Goal: Check status: Check status

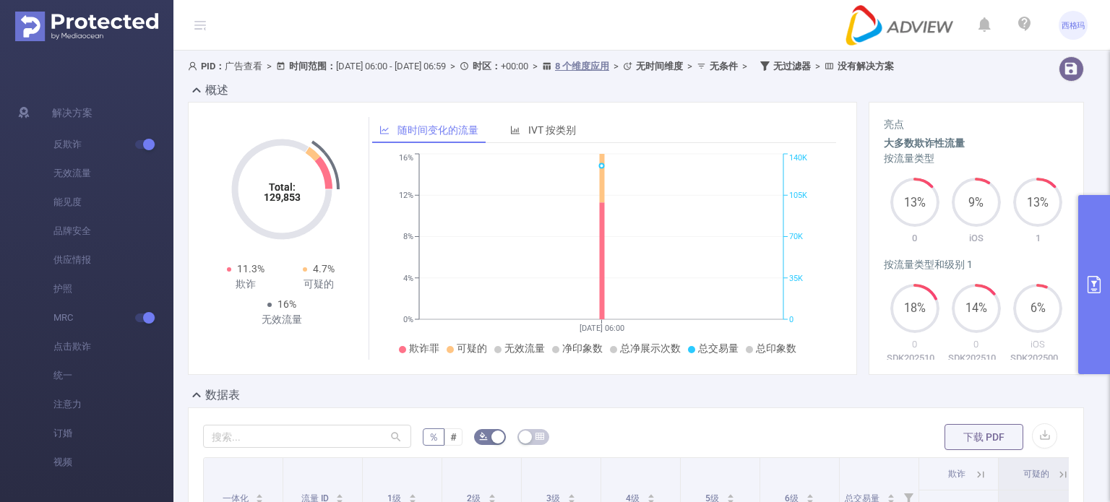
scroll to position [0, 1136]
click at [1094, 248] on button "primary" at bounding box center [1094, 284] width 32 height 179
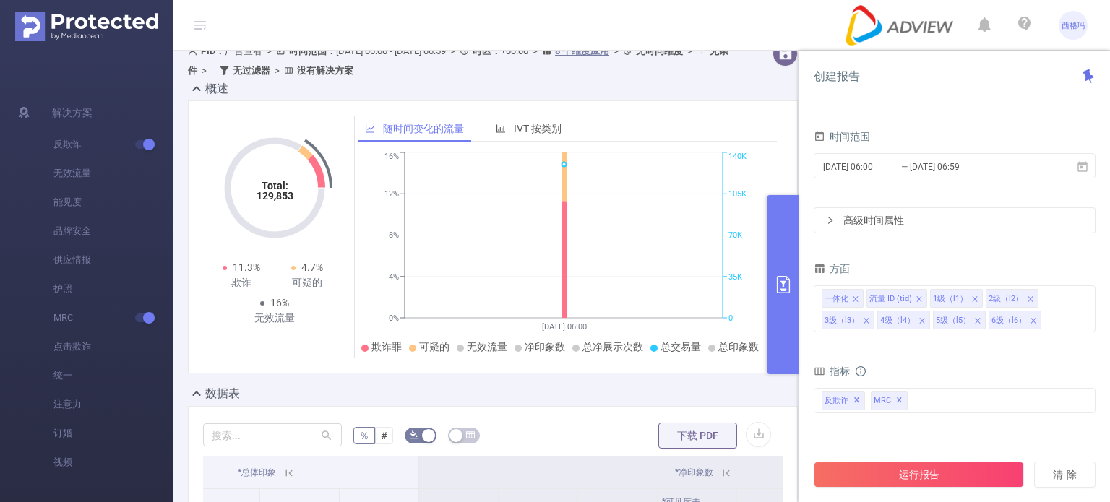
scroll to position [0, 0]
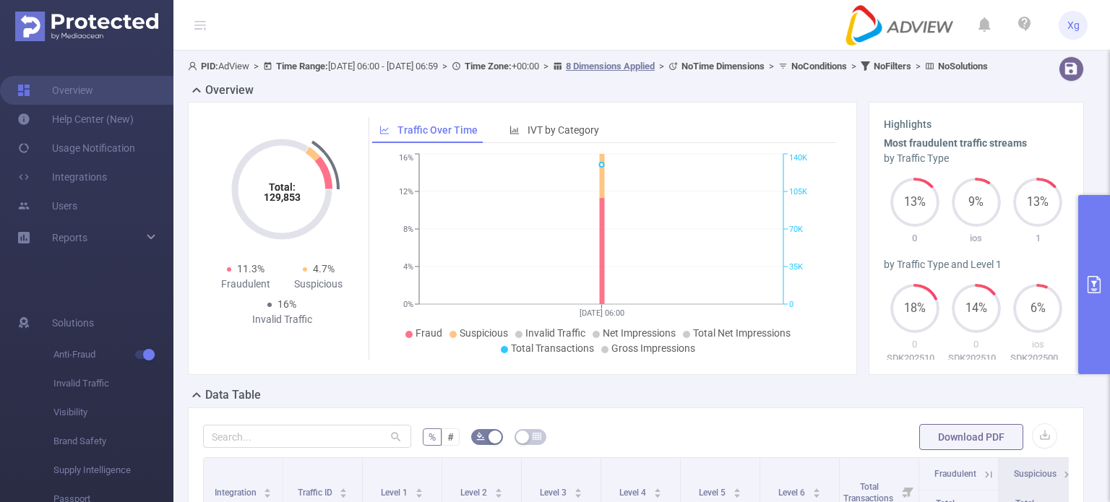
click at [1089, 251] on button "primary" at bounding box center [1094, 284] width 32 height 179
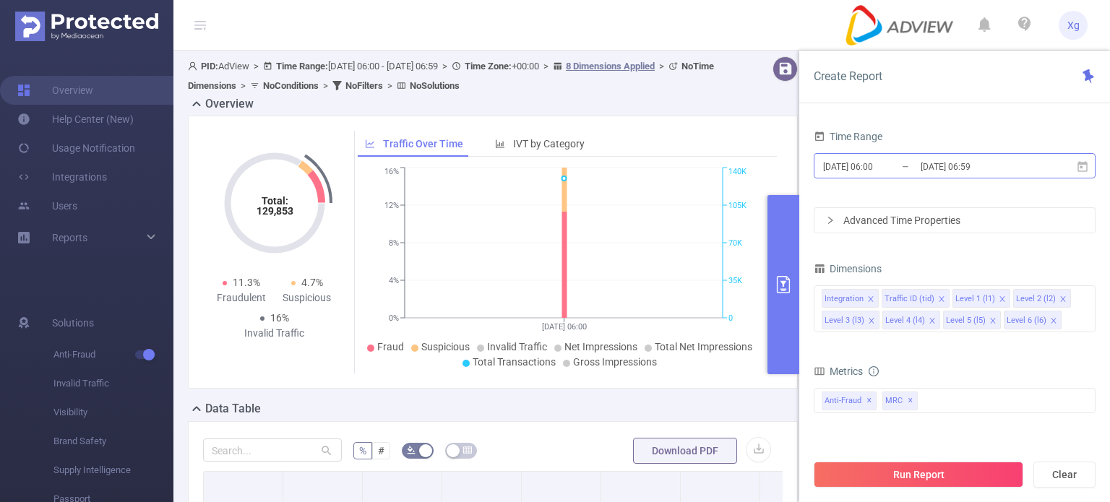
click at [888, 176] on input "[DATE] 06:00" at bounding box center [880, 167] width 117 height 20
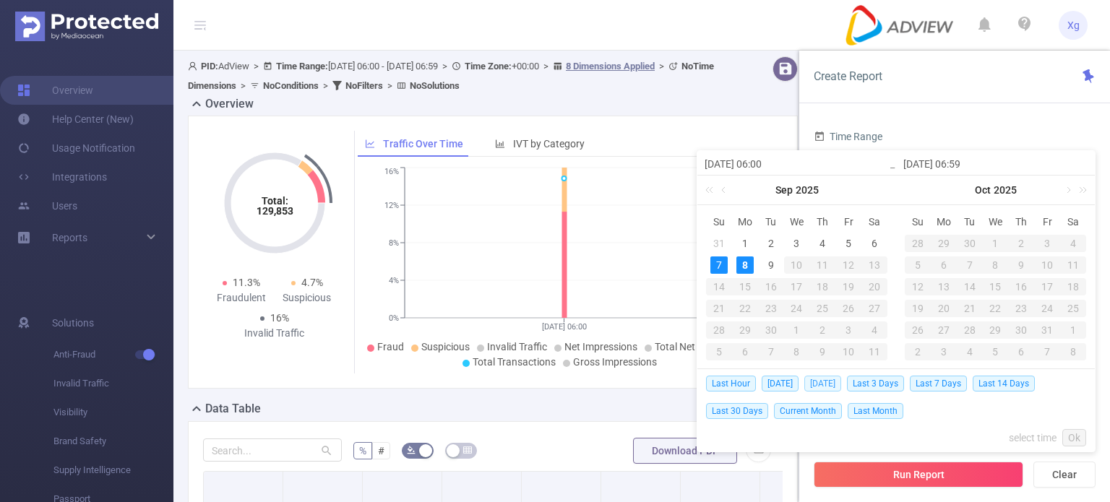
click at [822, 384] on span "Yesterday" at bounding box center [822, 384] width 37 height 16
type input "2025-09-07 00:00"
type input "2025-09-07 23:59"
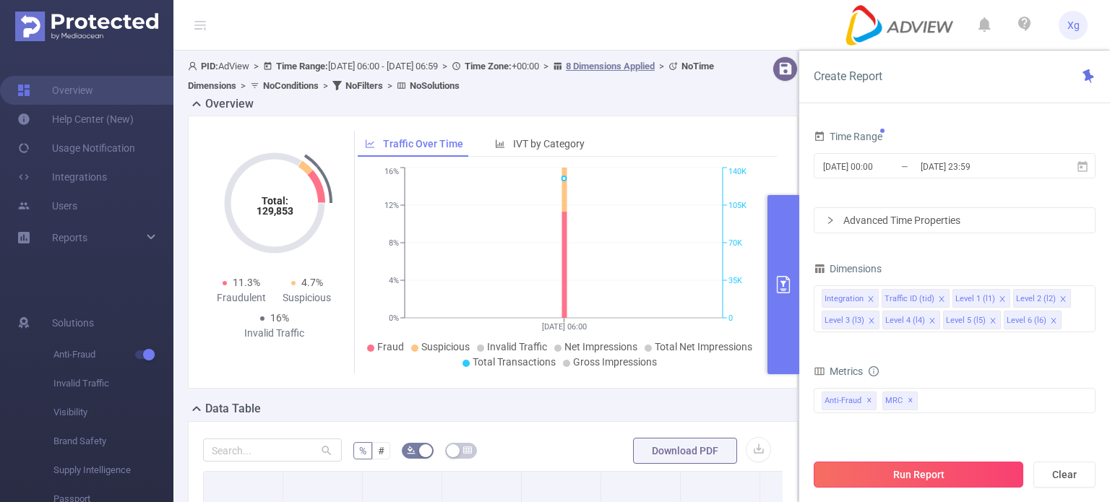
click at [916, 482] on button "Run Report" at bounding box center [919, 475] width 210 height 26
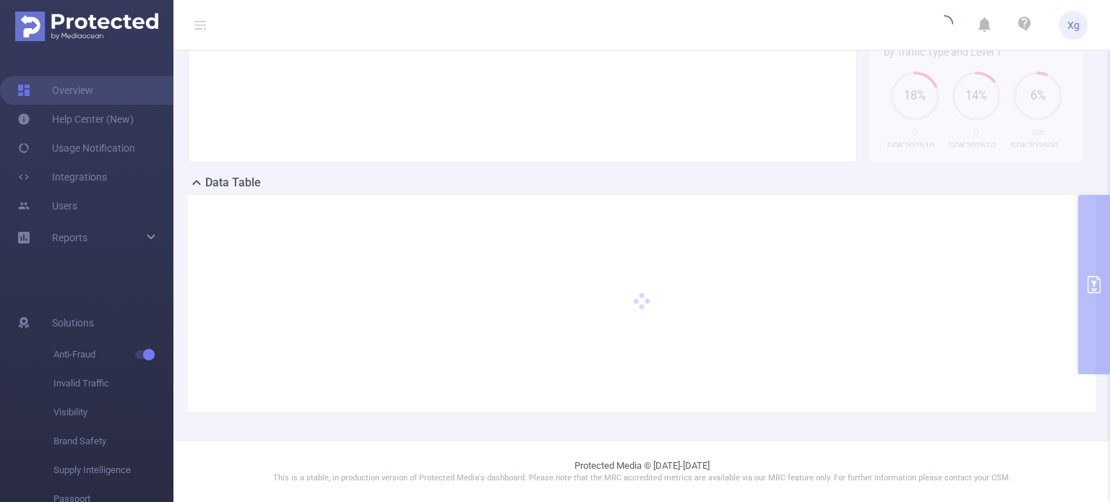
scroll to position [225, 0]
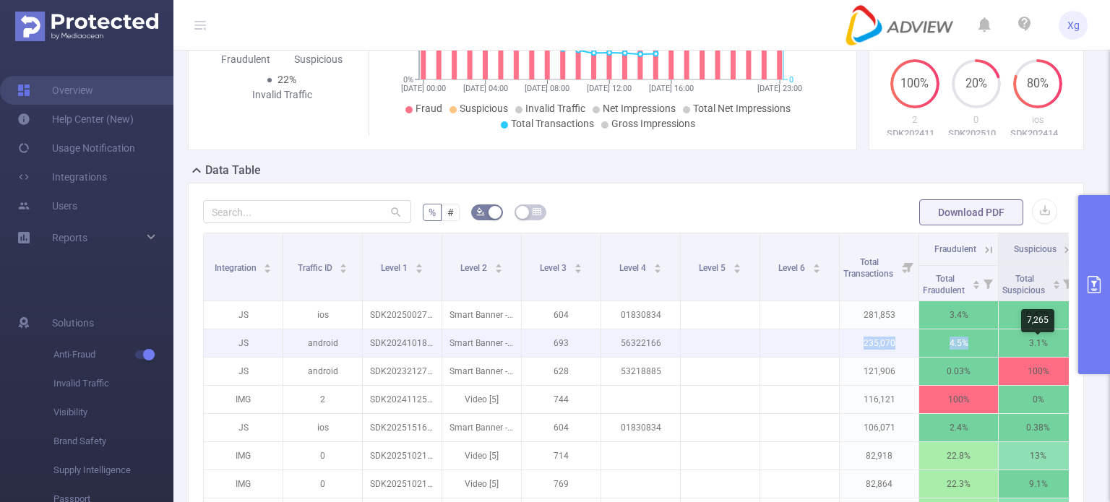
drag, startPoint x: 790, startPoint y: 368, endPoint x: 1029, endPoint y: 369, distance: 239.2
click at [1029, 358] on tr "JS android SDK20241018100120w9fe5k0au971i1i Smart Banner - 320x50 [0] 693 56322…" at bounding box center [840, 343] width 1272 height 28
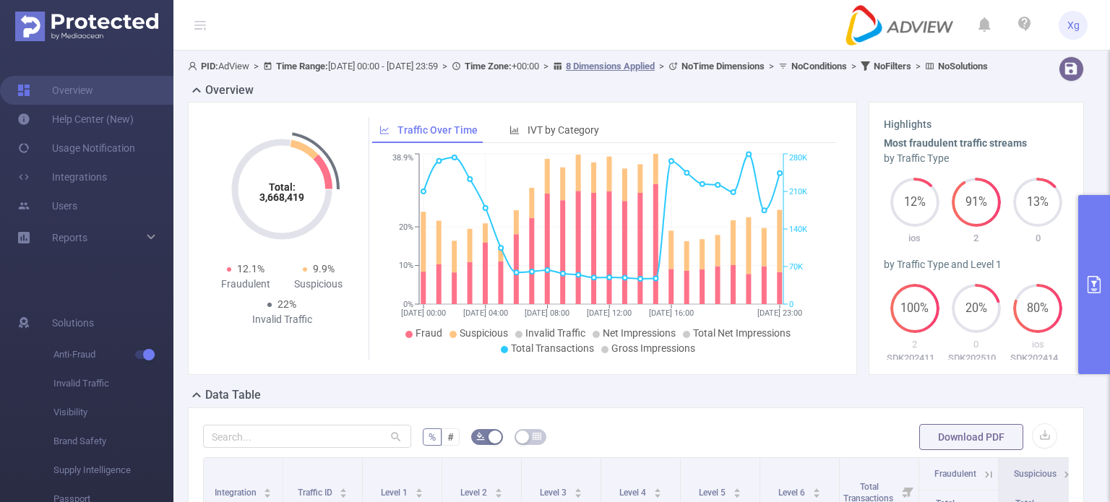
click at [1084, 278] on button "primary" at bounding box center [1094, 284] width 32 height 179
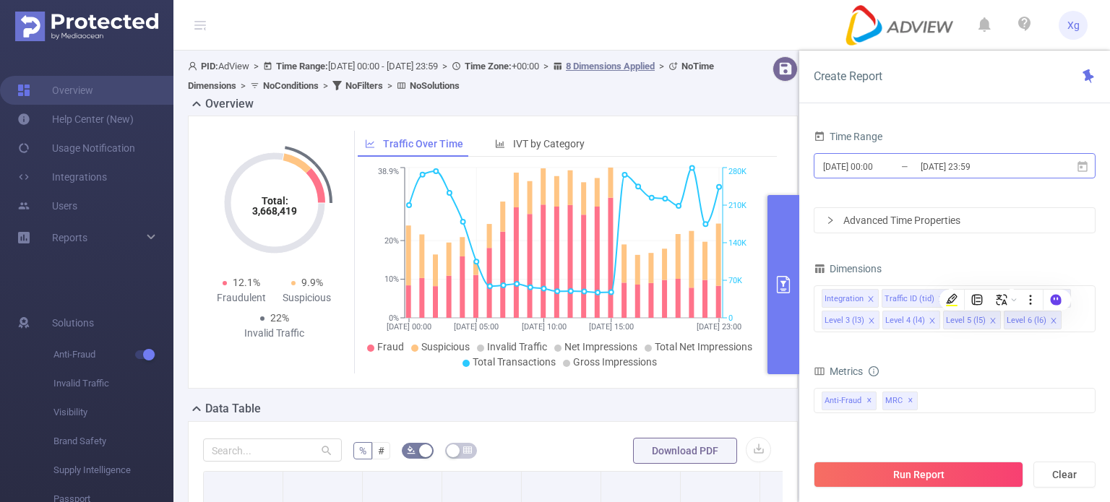
click at [934, 170] on input "2025-09-07 23:59" at bounding box center [977, 167] width 117 height 20
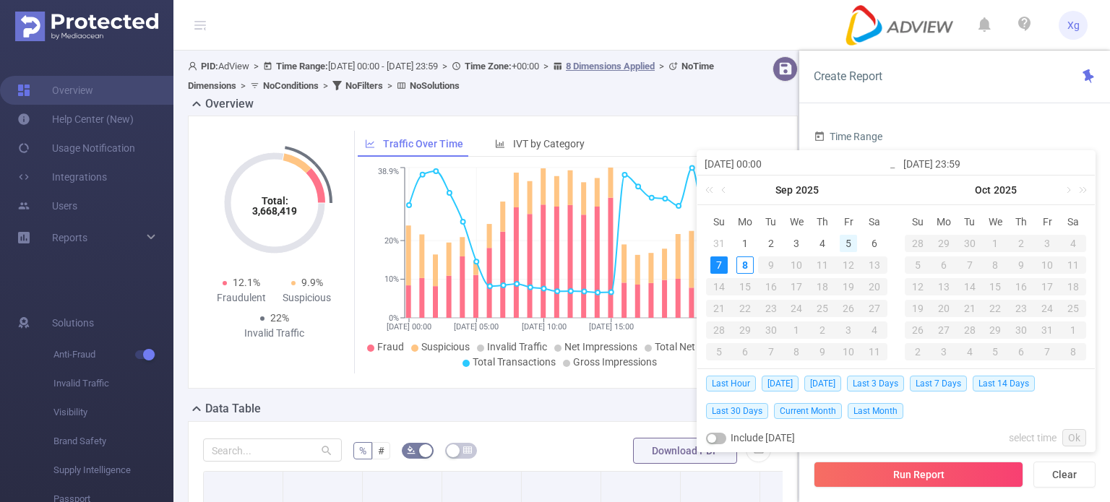
click at [849, 244] on div "5" at bounding box center [848, 243] width 17 height 17
type input "2025-09-05 00:00"
type input "2025-09-05 23:59"
type input "2025-09-05 00:00"
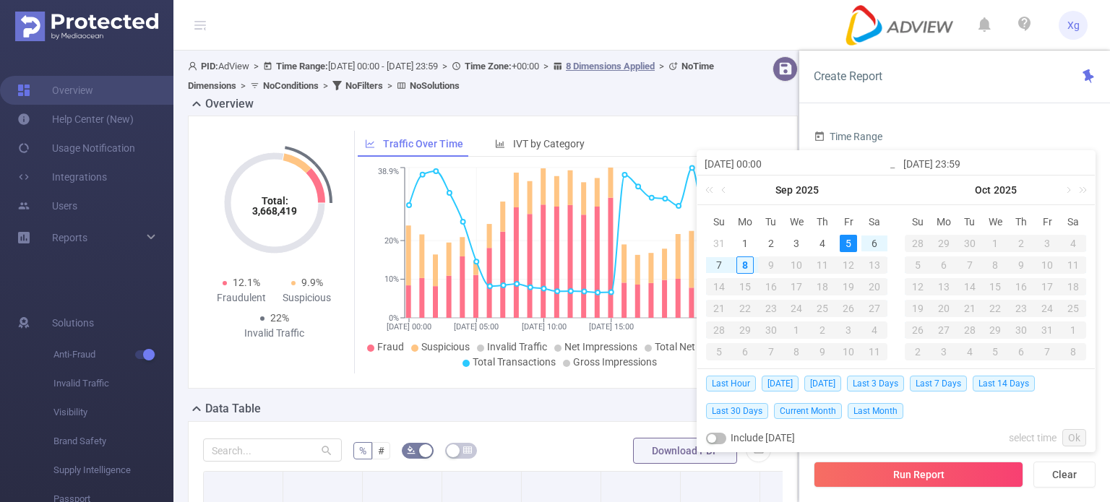
type input "2025-09-05 23:59"
click at [1073, 439] on link "Ok" at bounding box center [1074, 437] width 24 height 17
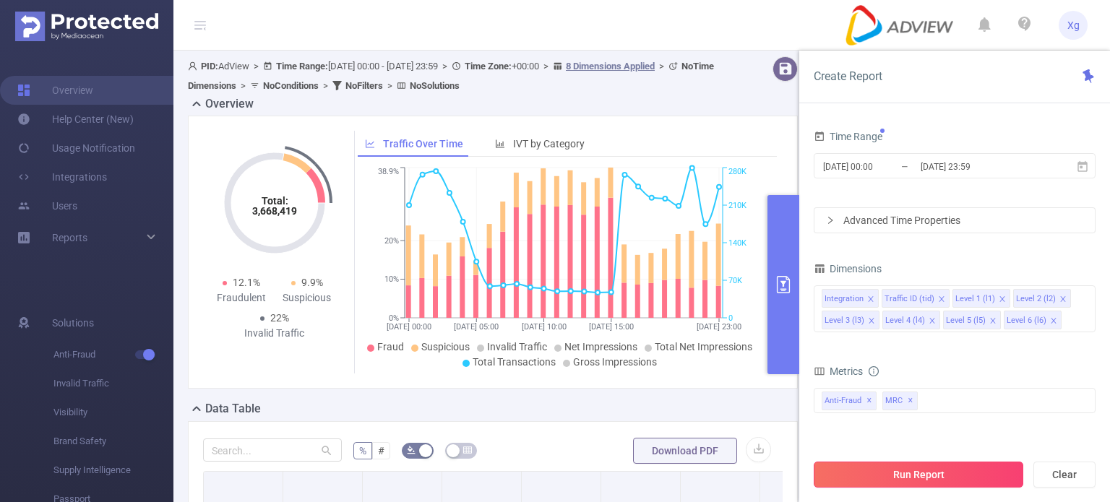
click at [897, 481] on button "Run Report" at bounding box center [919, 475] width 210 height 26
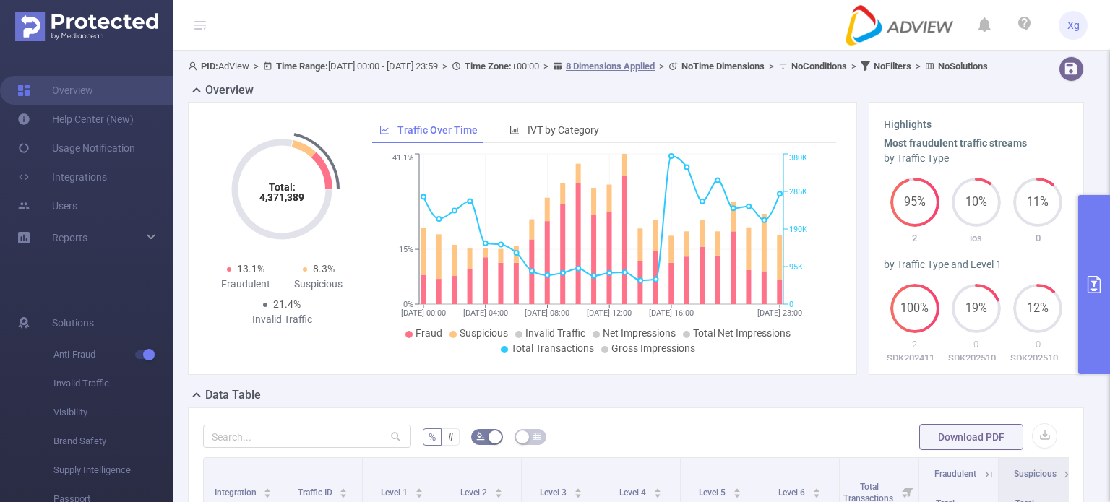
click at [1092, 251] on button "primary" at bounding box center [1094, 284] width 32 height 179
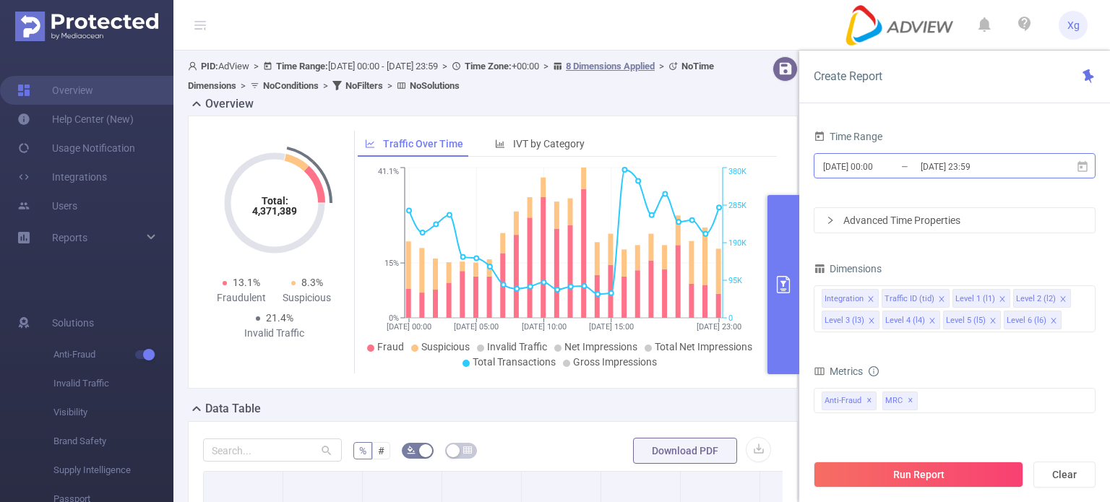
click at [898, 165] on input "2025-09-05 00:00" at bounding box center [880, 167] width 117 height 20
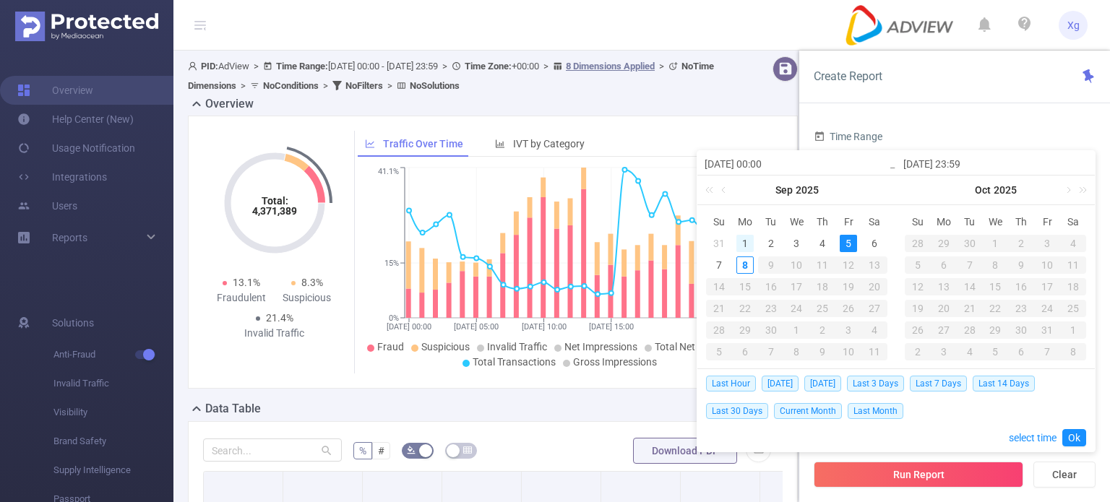
click at [741, 239] on div "1" at bounding box center [744, 243] width 17 height 17
type input "2025-09-01 00:00"
type input "2025-09-01 23:59"
type input "2025-09-01 00:00"
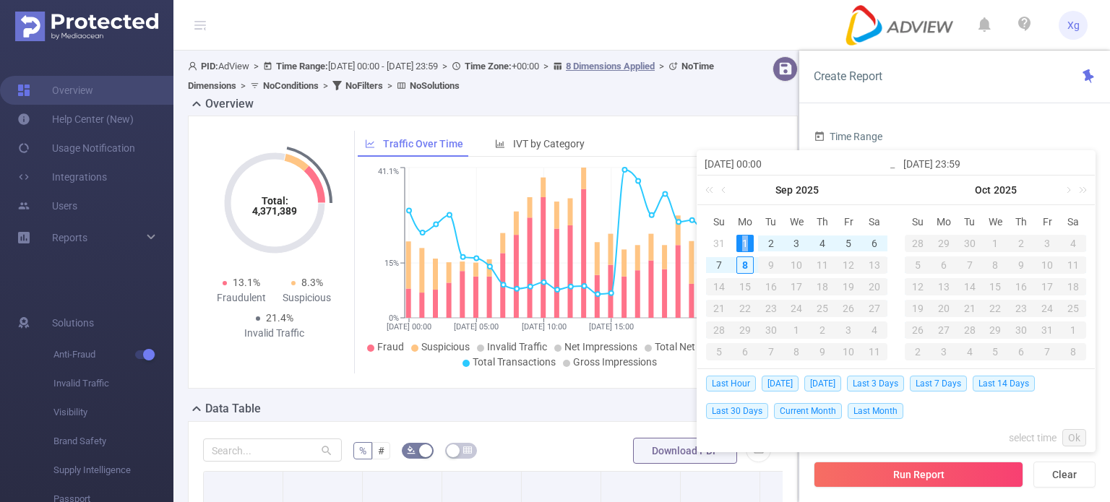
type input "2025-09-01 23:59"
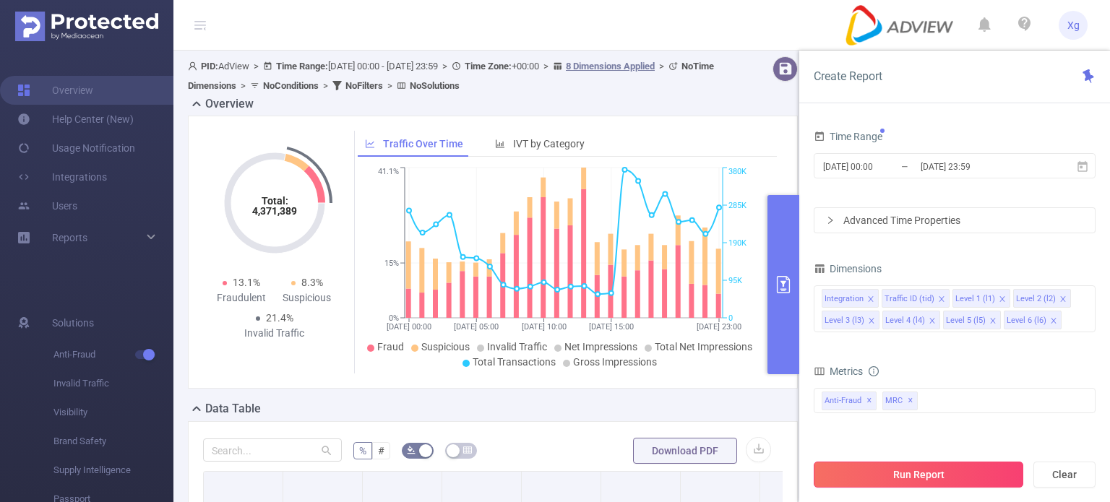
click at [913, 474] on button "Run Report" at bounding box center [919, 475] width 210 height 26
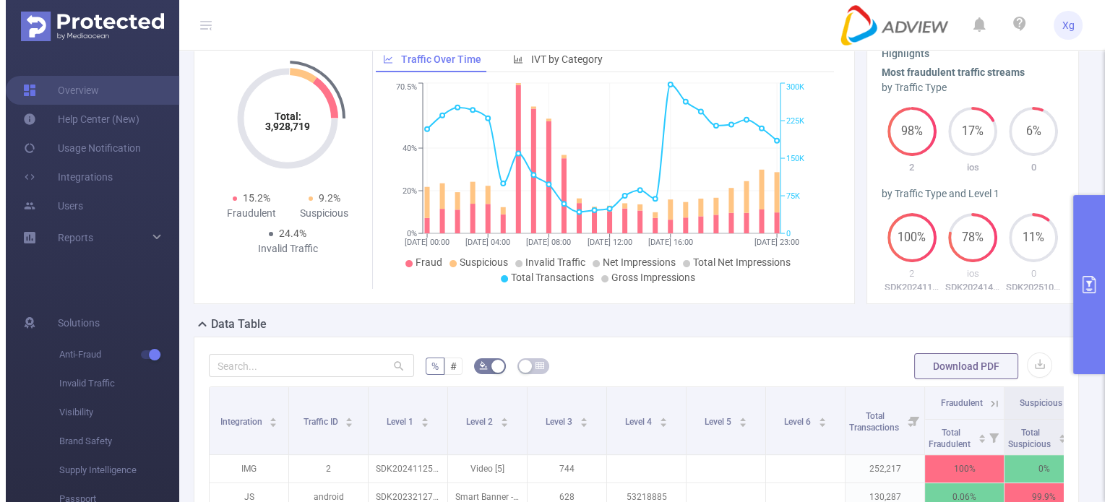
scroll to position [68, 0]
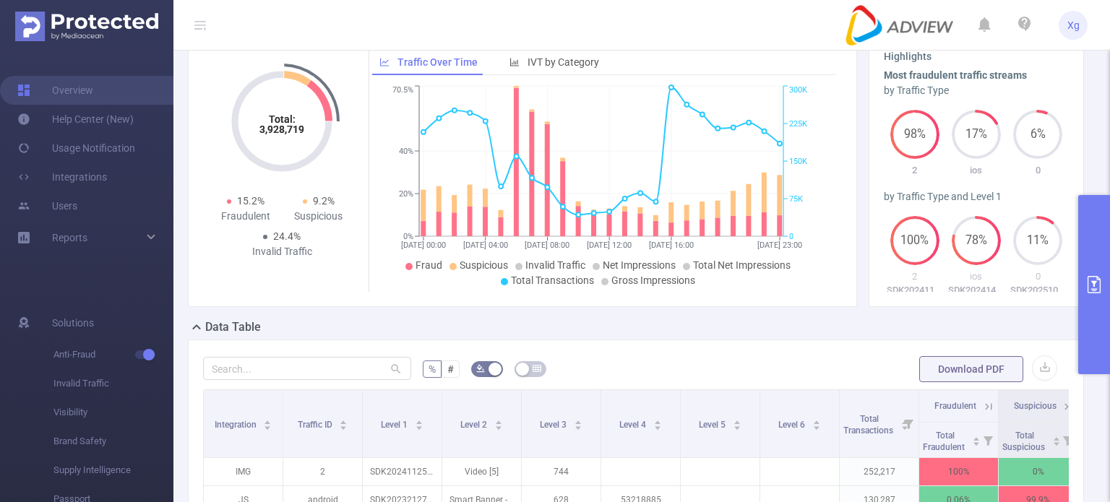
click at [1090, 266] on button "primary" at bounding box center [1094, 284] width 32 height 179
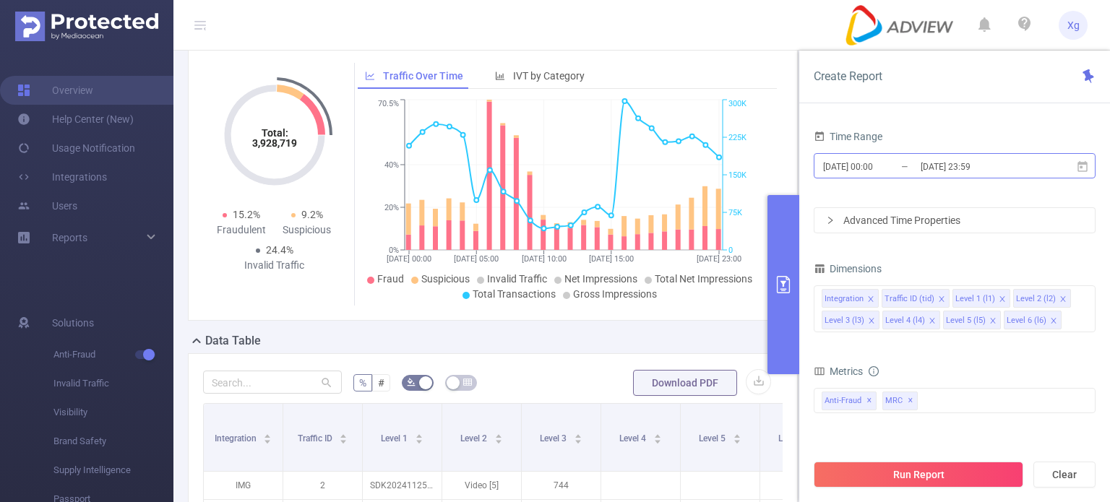
click at [917, 163] on input "2025-09-01 00:00" at bounding box center [880, 167] width 117 height 20
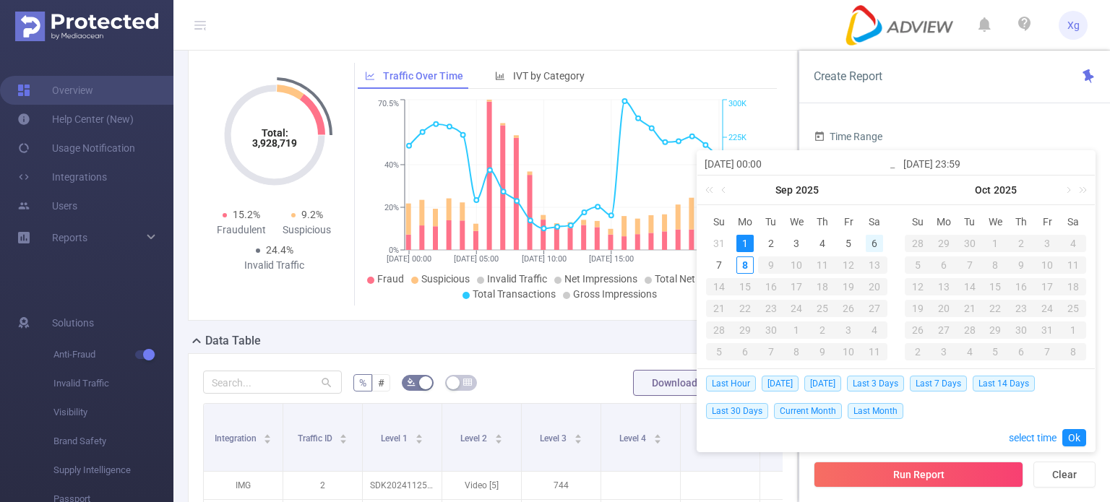
click at [871, 246] on div "6" at bounding box center [874, 243] width 17 height 17
type input "2025-09-06 00:00"
type input "2025-09-06 23:59"
type input "2025-09-06 00:00"
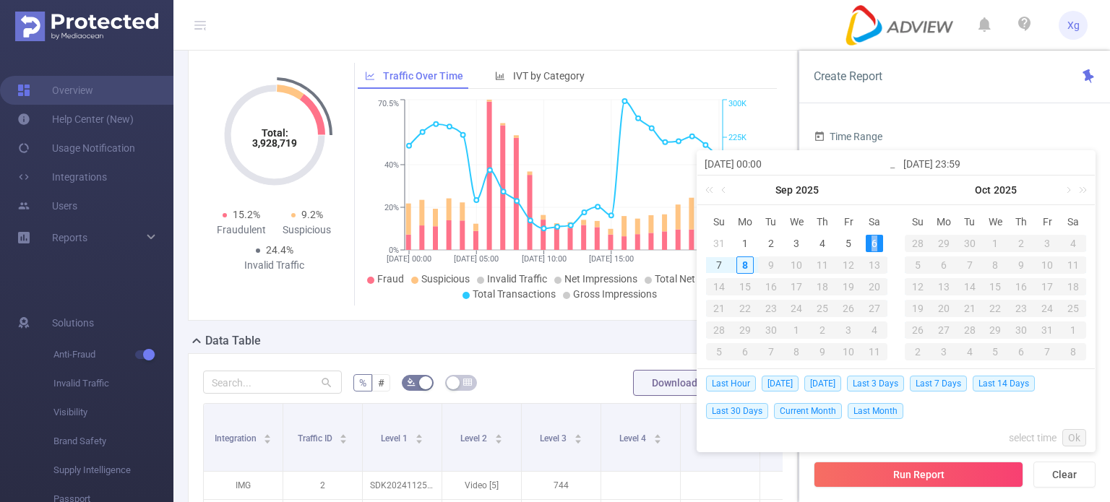
type input "2025-09-06 23:59"
click at [1077, 438] on link "Ok" at bounding box center [1074, 437] width 24 height 17
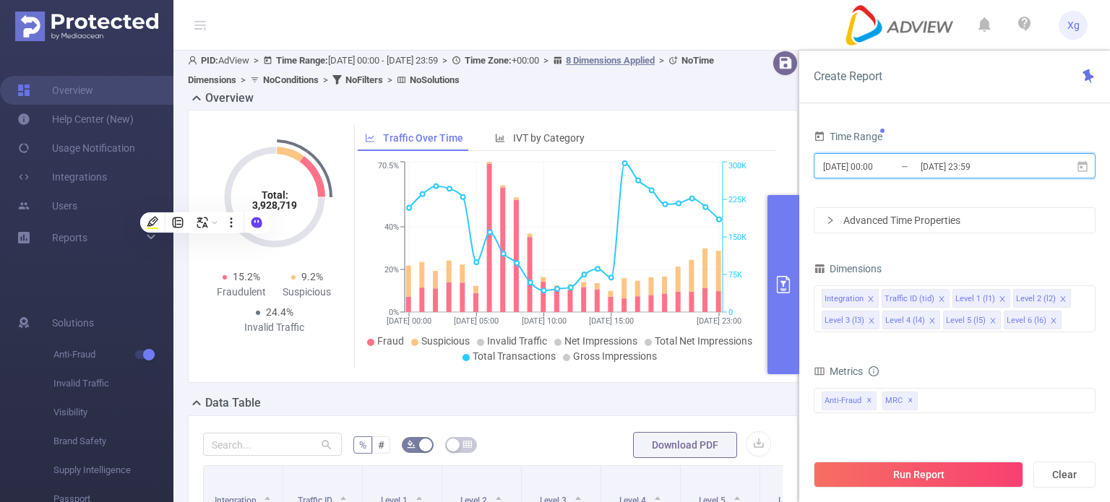
scroll to position [0, 0]
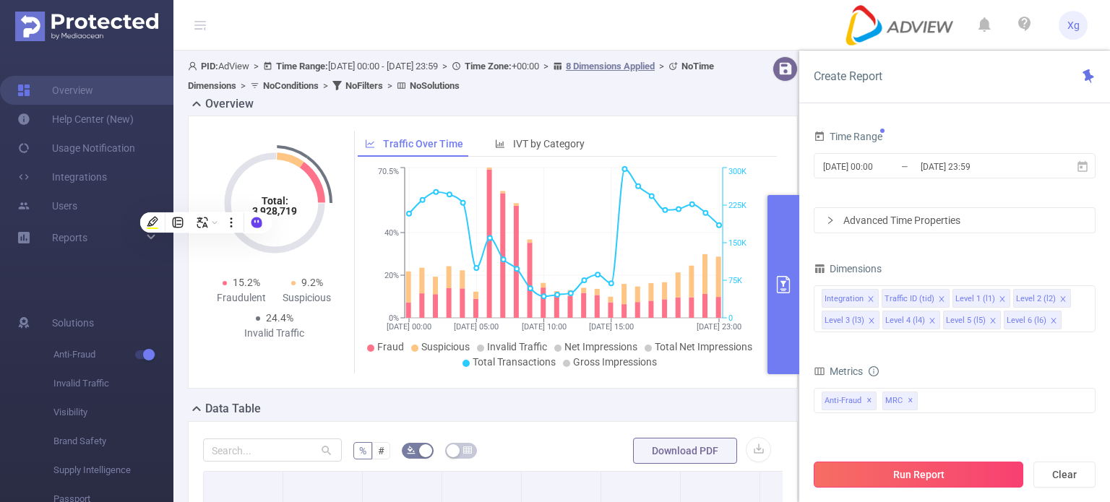
click at [897, 467] on button "Run Report" at bounding box center [919, 475] width 210 height 26
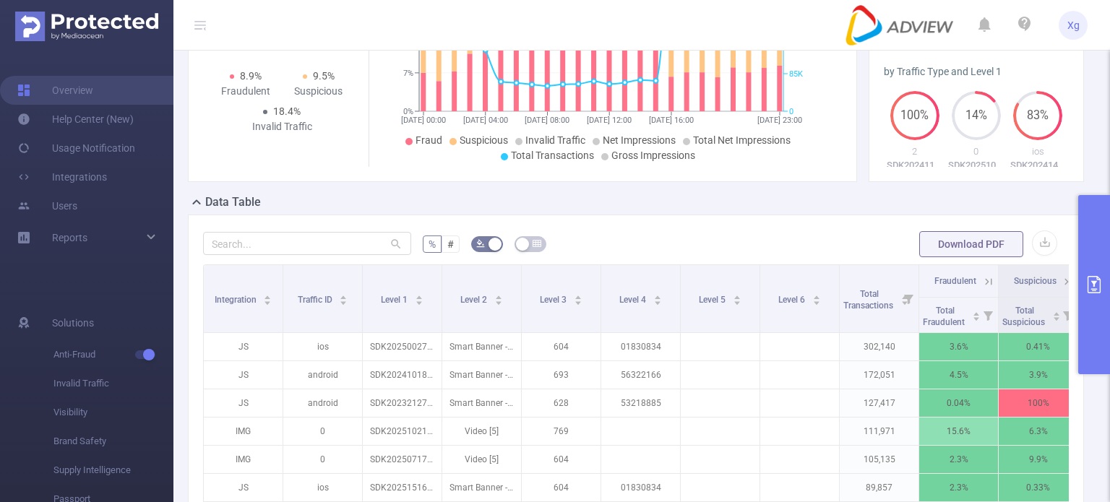
scroll to position [68, 0]
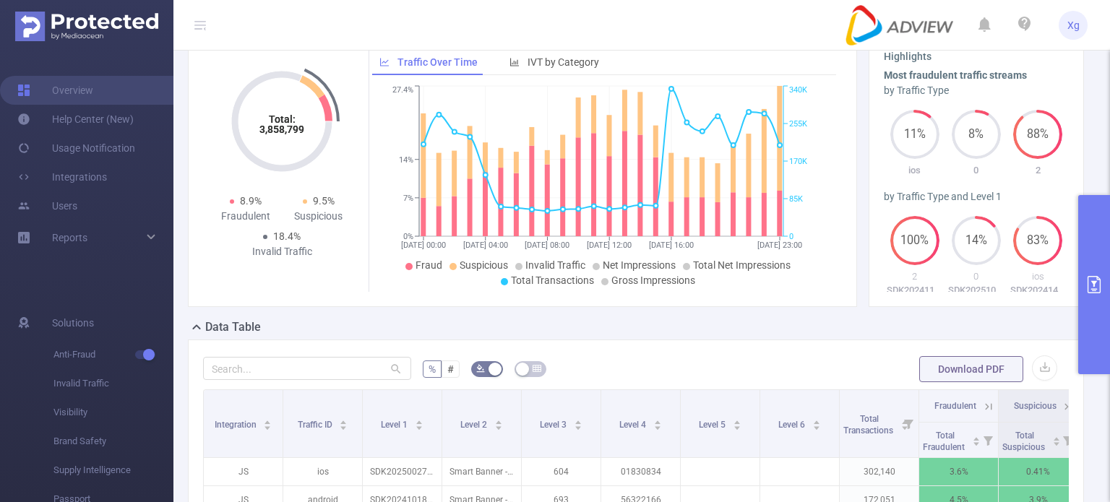
click at [1101, 264] on button "primary" at bounding box center [1094, 284] width 32 height 179
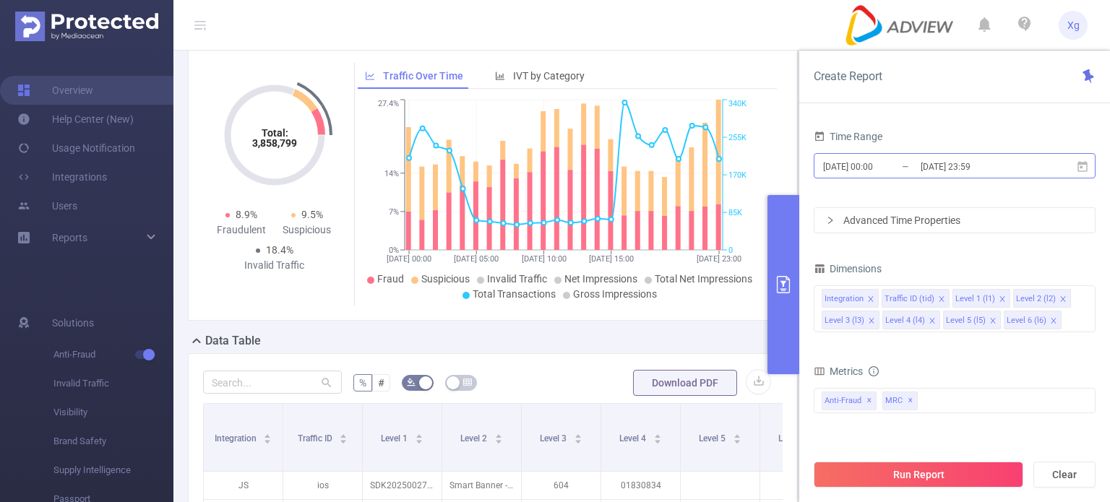
click at [1009, 176] on input "2025-09-06 23:59" at bounding box center [977, 167] width 117 height 20
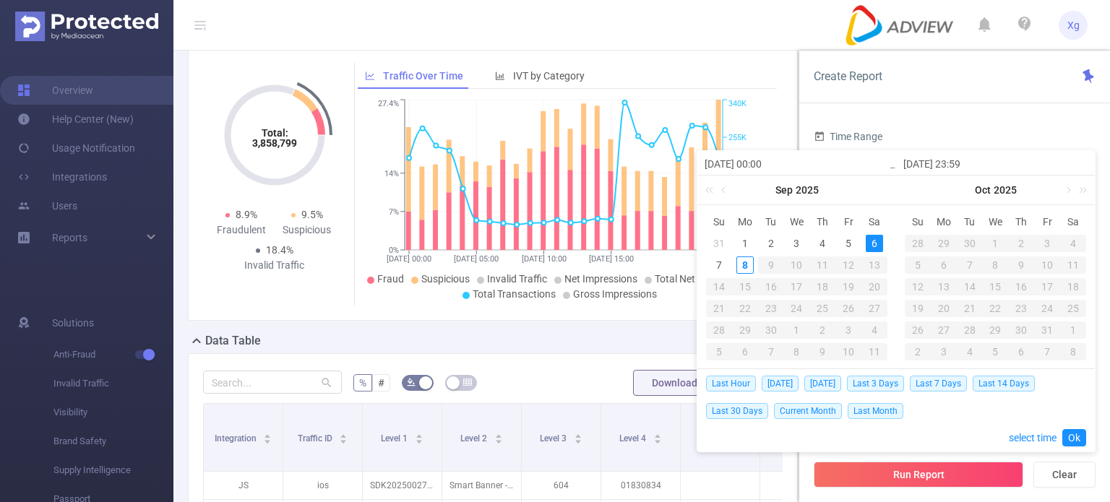
click at [708, 267] on td "7" at bounding box center [719, 265] width 26 height 22
click at [714, 265] on div "7" at bounding box center [718, 265] width 17 height 17
type input "2025-09-07 00:00"
type input "2025-09-07 23:59"
type input "2025-09-07 00:00"
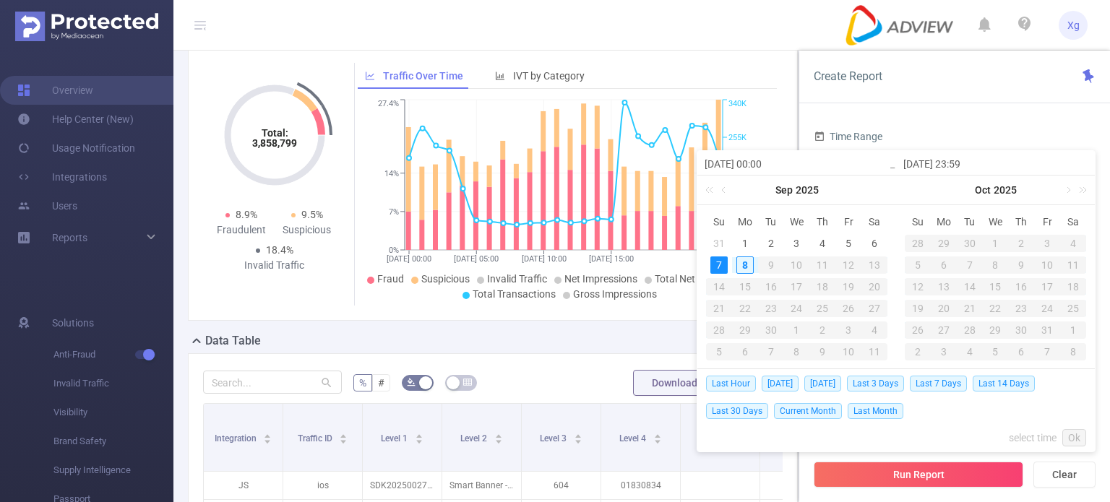
type input "2025-09-07 23:59"
click at [1072, 437] on link "Ok" at bounding box center [1074, 437] width 24 height 17
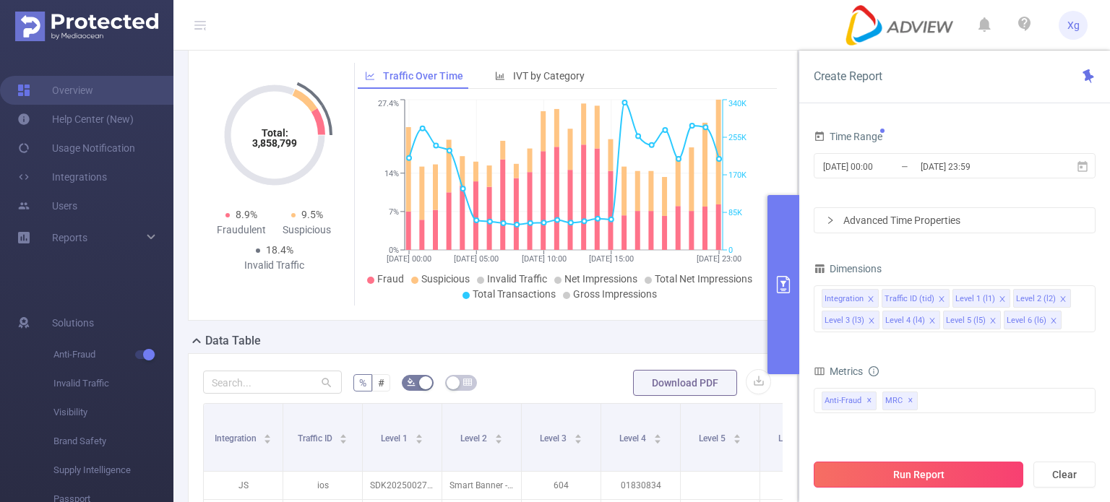
click at [949, 482] on button "Run Report" at bounding box center [919, 475] width 210 height 26
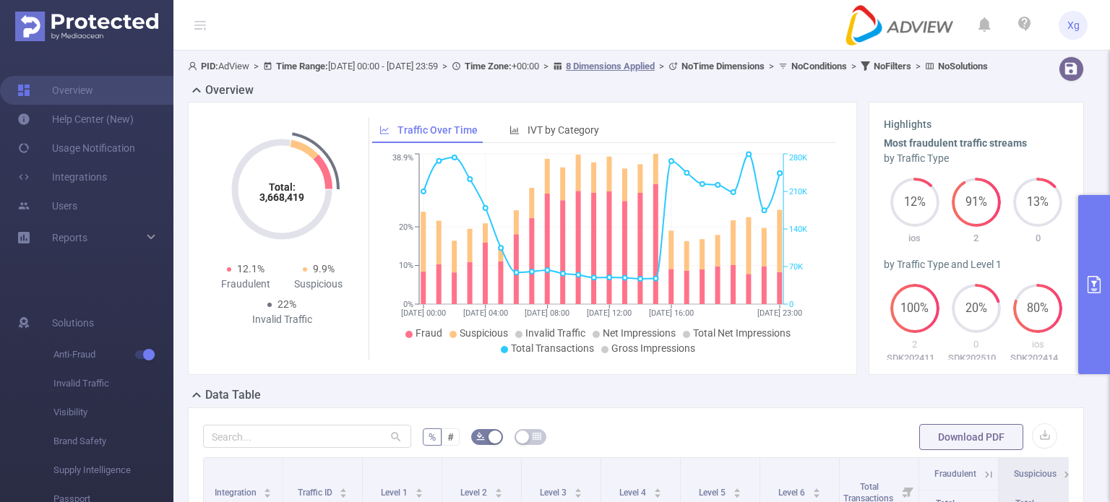
click at [1100, 256] on button "primary" at bounding box center [1094, 284] width 32 height 179
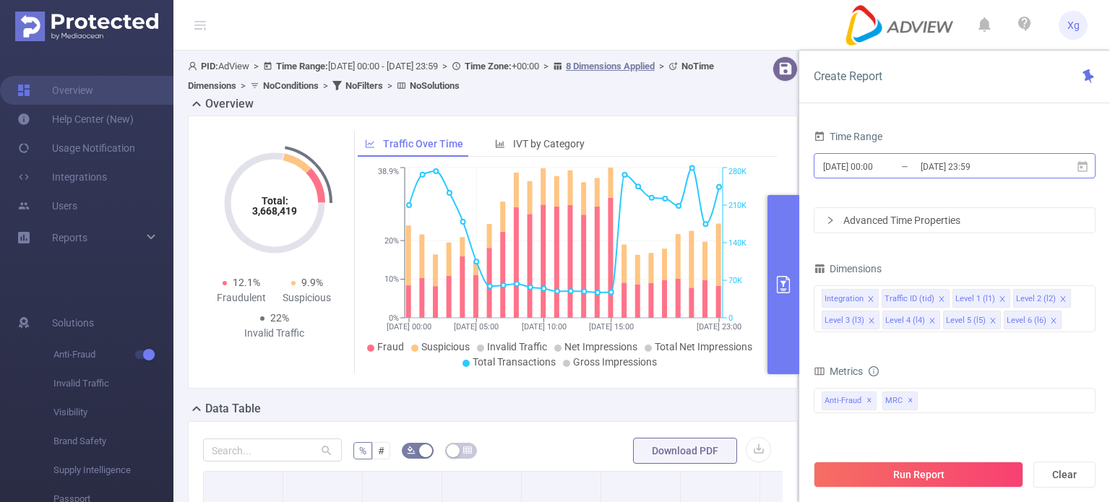
click at [842, 162] on input "2025-09-07 00:00" at bounding box center [880, 167] width 117 height 20
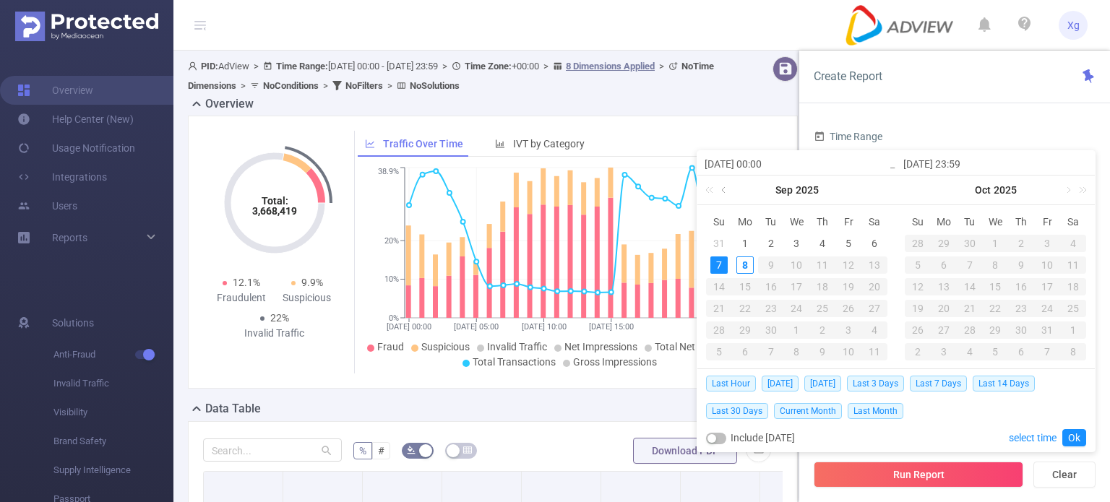
click at [723, 192] on link at bounding box center [724, 190] width 13 height 29
click at [743, 331] on div "25" at bounding box center [744, 330] width 17 height 17
type input "2025-08-25 00:00"
type input "2025-08-25 23:59"
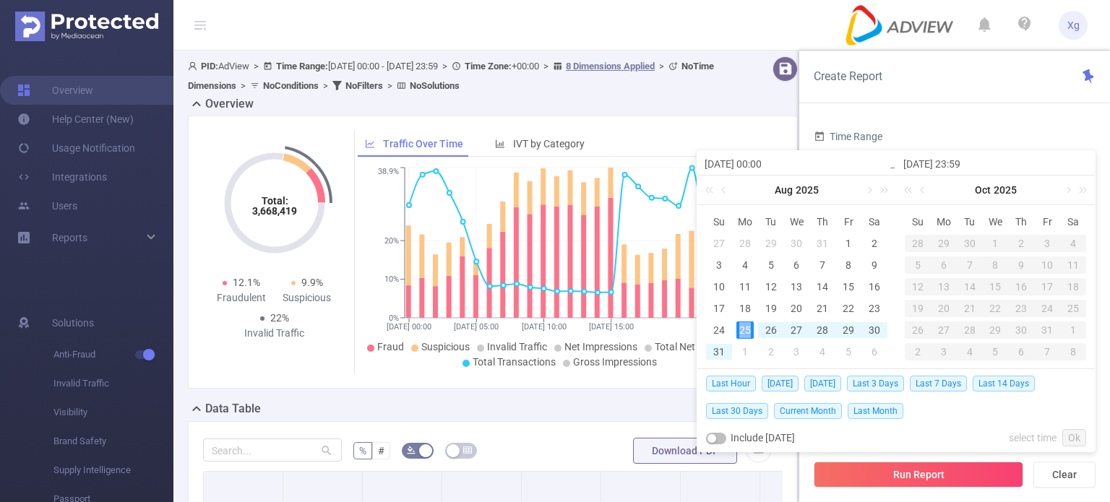
type input "2025-08-25 00:00"
type input "2025-08-25 23:59"
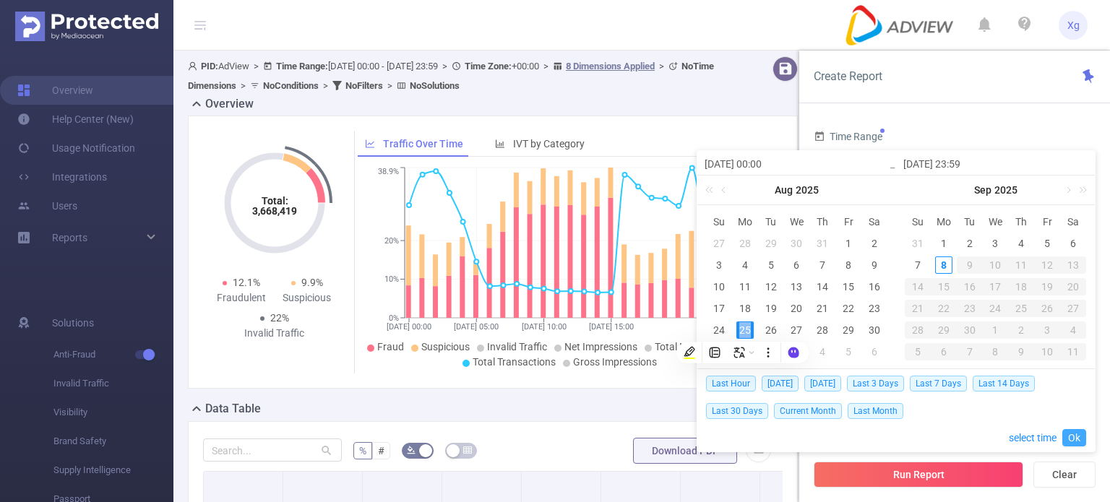
click at [1073, 431] on link "Ok" at bounding box center [1074, 437] width 24 height 17
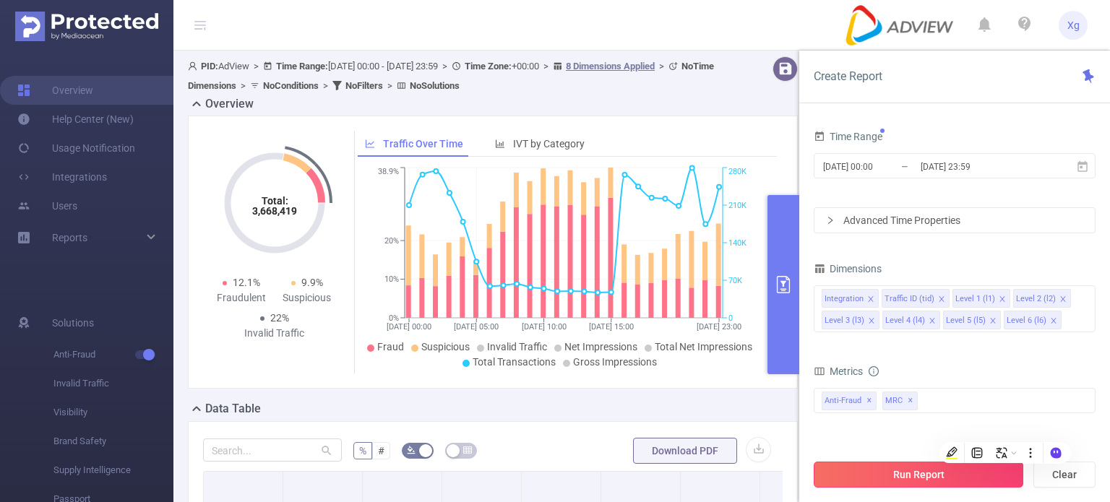
click at [919, 470] on button "Run Report" at bounding box center [919, 475] width 210 height 26
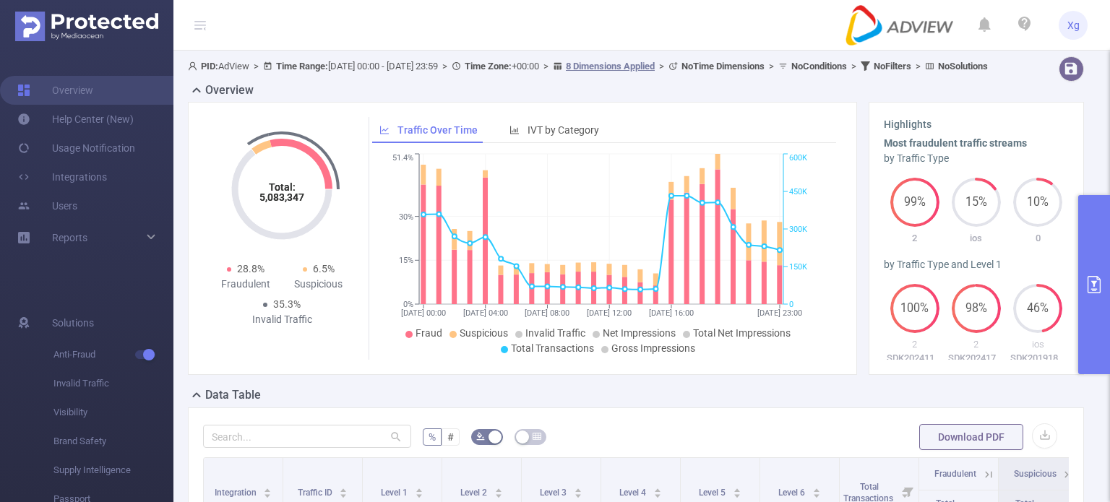
click at [1098, 271] on button "primary" at bounding box center [1094, 284] width 32 height 179
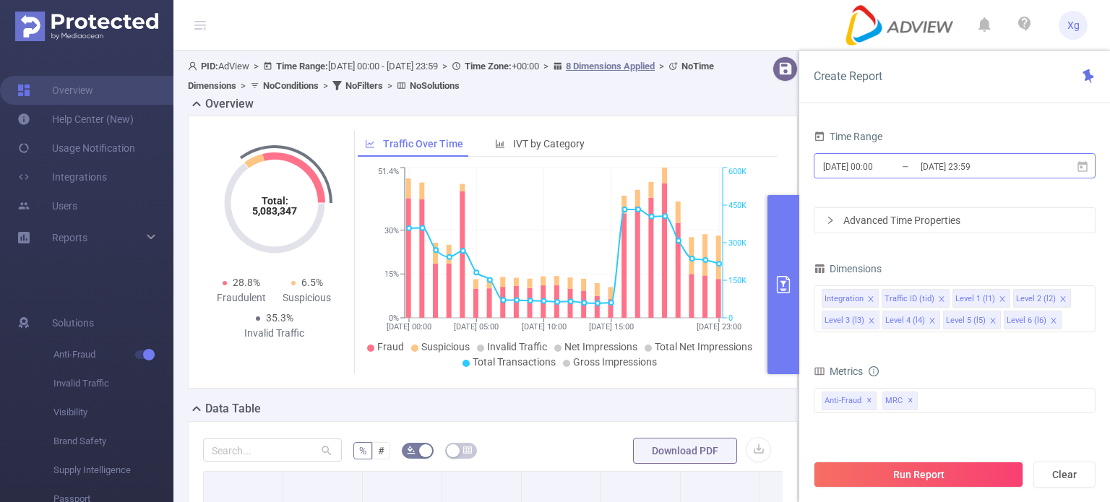
click at [916, 165] on input "2025-08-25 00:00" at bounding box center [880, 167] width 117 height 20
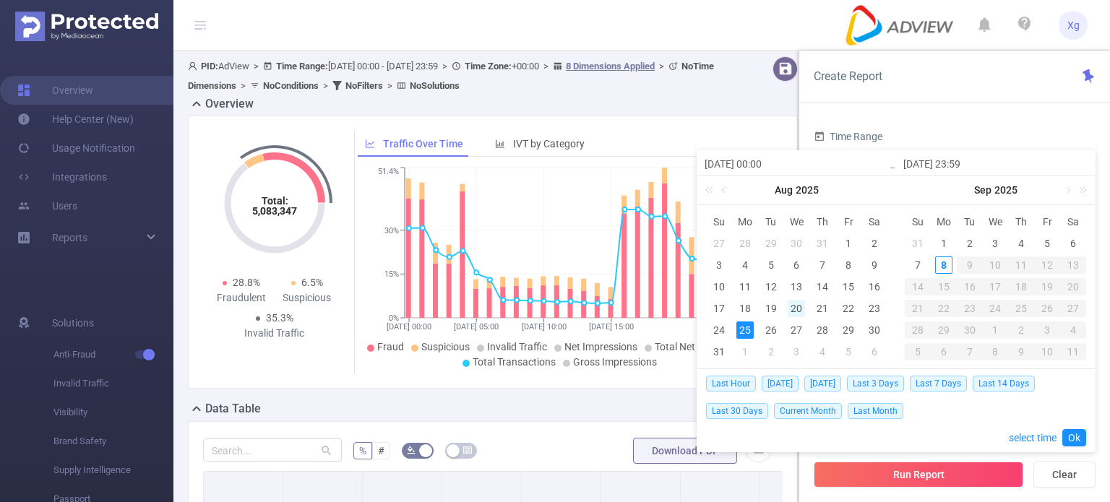
click at [796, 306] on div "20" at bounding box center [796, 308] width 17 height 17
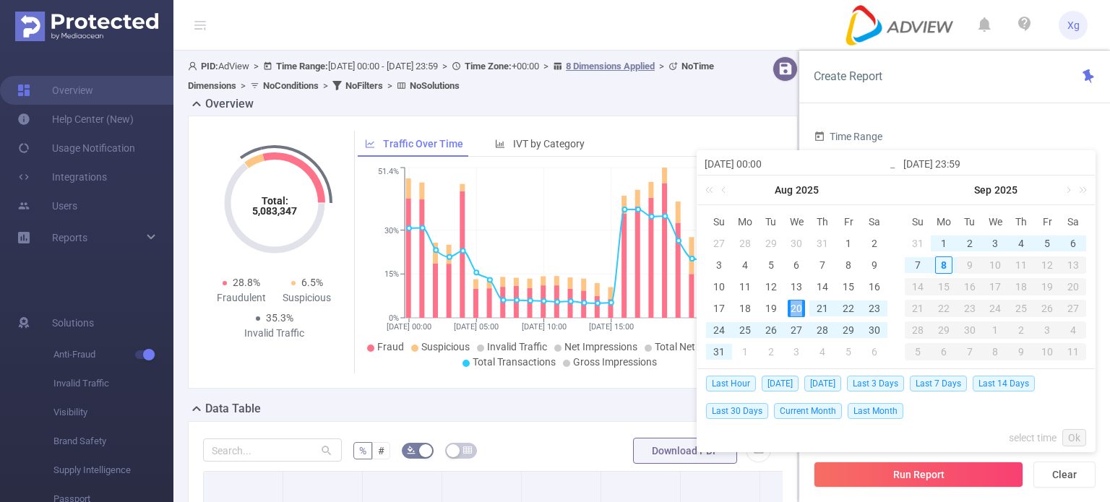
click at [796, 306] on div "20" at bounding box center [796, 308] width 17 height 17
type input "2025-08-20 00:00"
type input "2025-08-20 23:59"
type input "2025-08-20 00:00"
type input "2025-08-20 23:59"
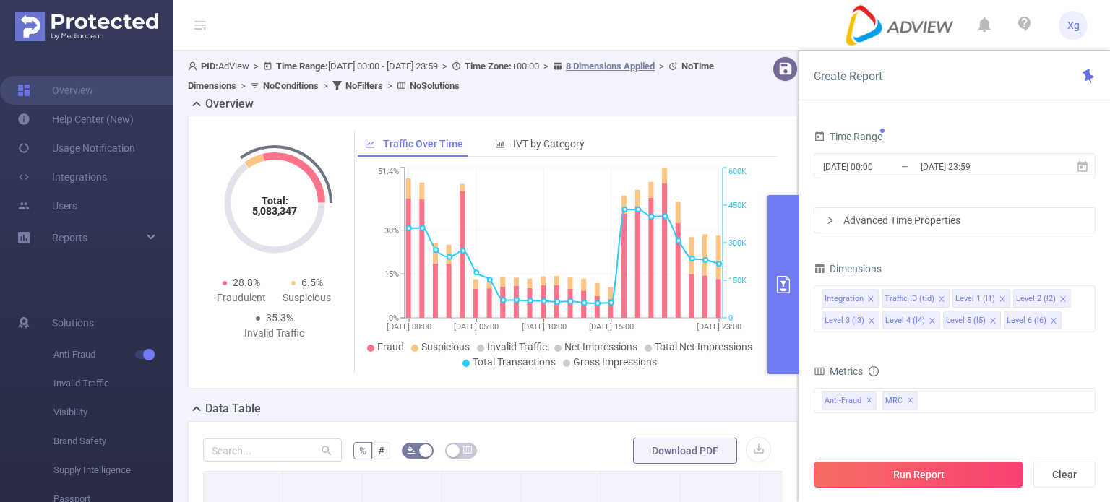
click at [908, 470] on button "Run Report" at bounding box center [919, 475] width 210 height 26
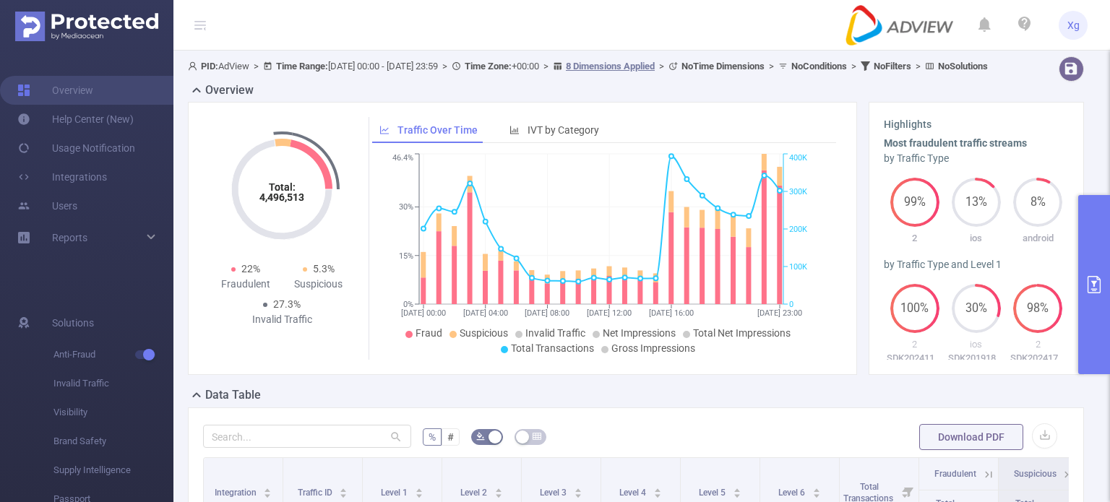
click at [1083, 265] on button "primary" at bounding box center [1094, 284] width 32 height 179
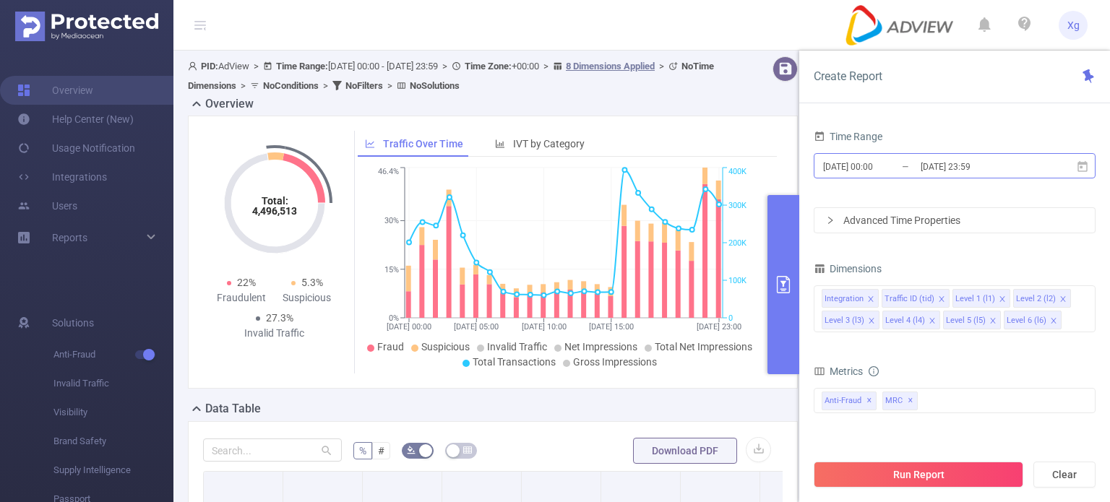
click at [927, 164] on input "2025-08-20 23:59" at bounding box center [977, 167] width 117 height 20
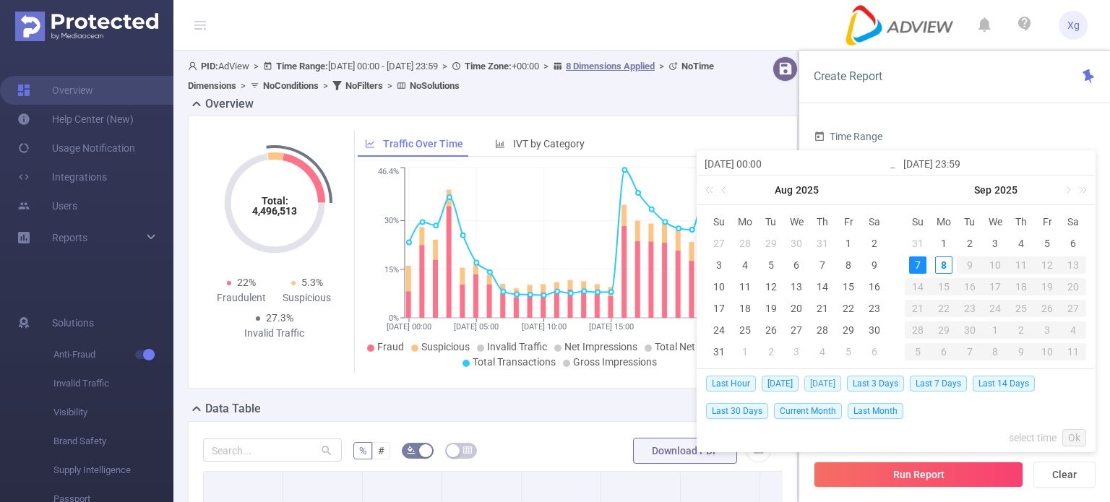
click at [819, 386] on span "Yesterday" at bounding box center [822, 384] width 37 height 16
type input "2025-09-07 00:00"
type input "2025-09-07 23:59"
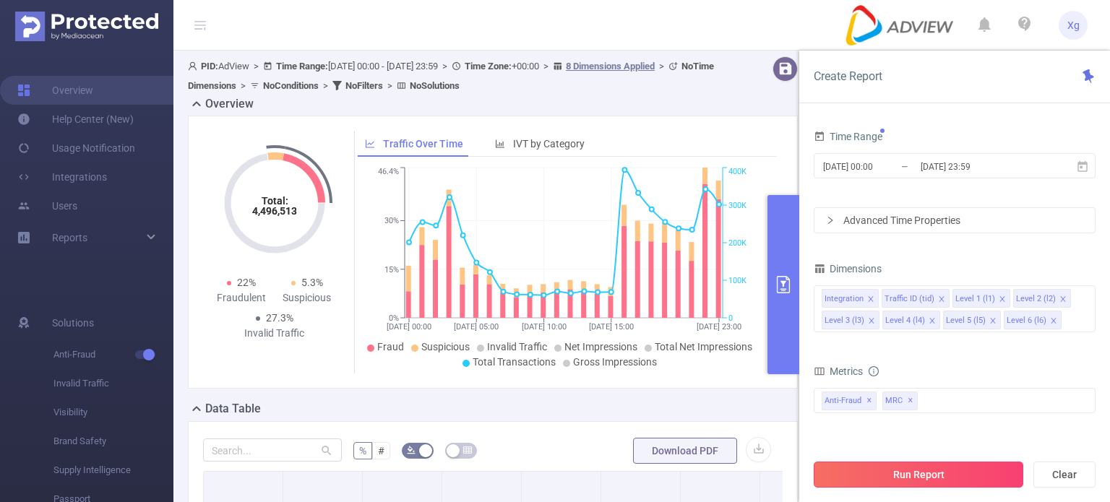
click at [926, 464] on button "Run Report" at bounding box center [919, 475] width 210 height 26
